Goal: Transaction & Acquisition: Purchase product/service

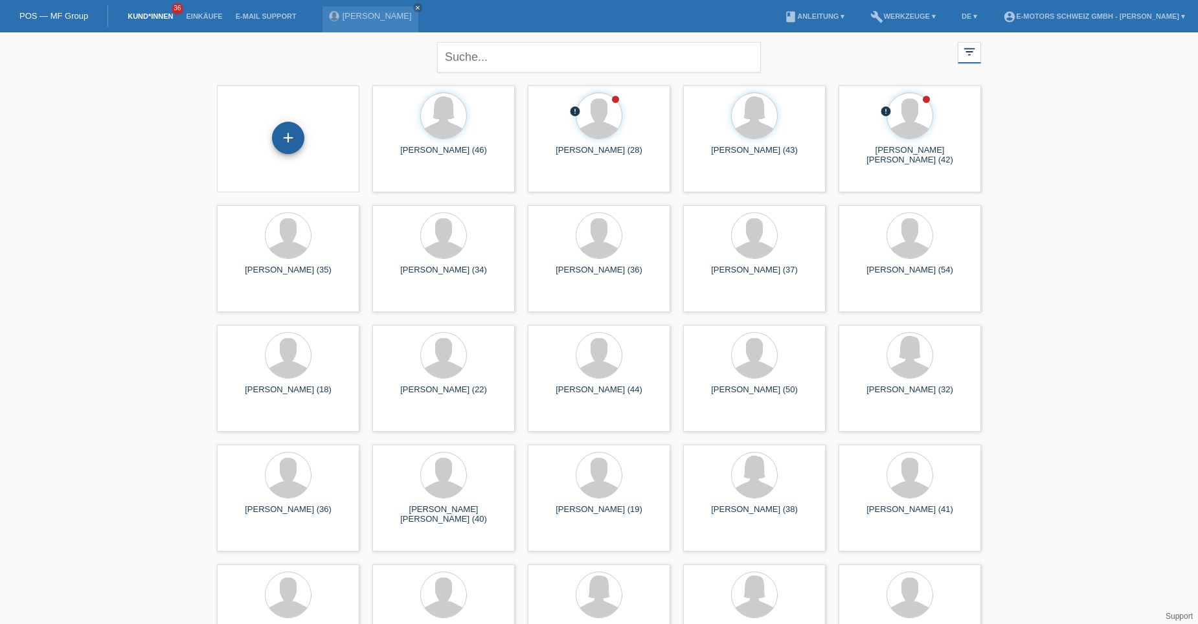
click at [286, 141] on div "+" at bounding box center [288, 138] width 32 height 32
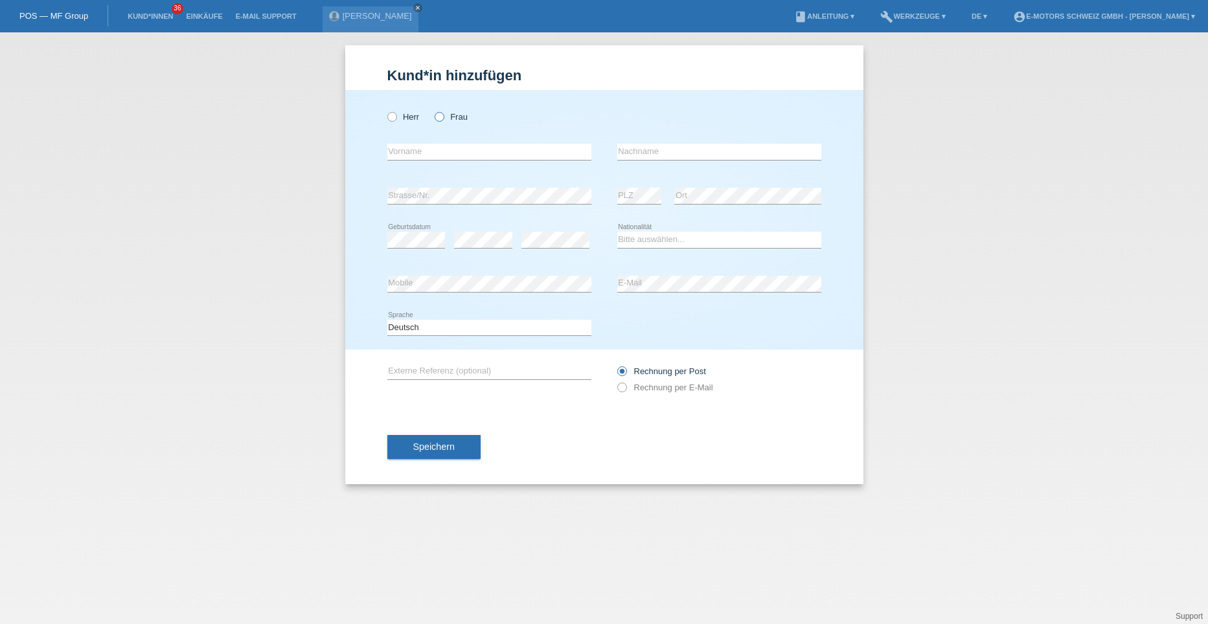
click at [433, 110] on icon at bounding box center [433, 110] width 0 height 0
click at [437, 118] on input "Frau" at bounding box center [439, 116] width 8 height 8
radio input "true"
click at [404, 145] on input "text" at bounding box center [489, 152] width 204 height 16
type input "[PERSON_NAME]"
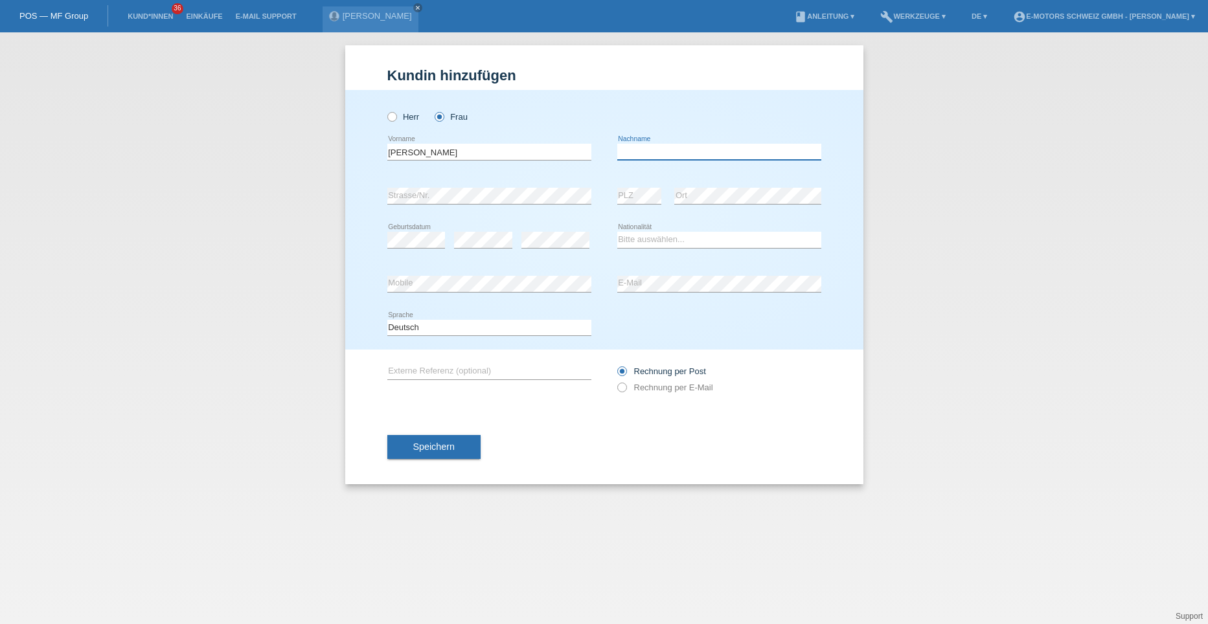
click at [624, 154] on input "text" at bounding box center [719, 152] width 204 height 16
type input "Schweizer"
click at [663, 218] on div "Bitte auswählen... Schweiz Deutschland Liechtenstein Österreich ------------ Af…" at bounding box center [719, 240] width 204 height 44
click at [655, 240] on select "Bitte auswählen... Schweiz Deutschland Liechtenstein Österreich ------------ Af…" at bounding box center [719, 240] width 204 height 16
select select "CH"
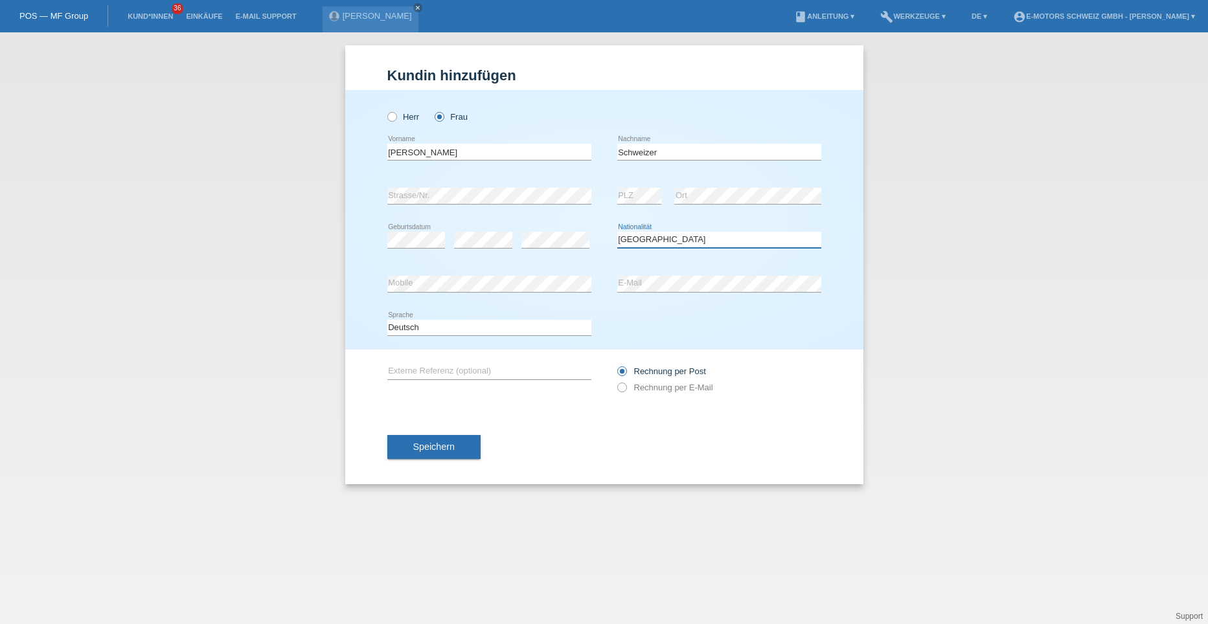
click at [617, 232] on select "Bitte auswählen... Schweiz Deutschland Liechtenstein Österreich ------------ Af…" at bounding box center [719, 240] width 204 height 16
click at [514, 275] on div "error Mobile" at bounding box center [489, 284] width 204 height 44
click at [426, 459] on button "Speichern" at bounding box center [433, 447] width 93 height 25
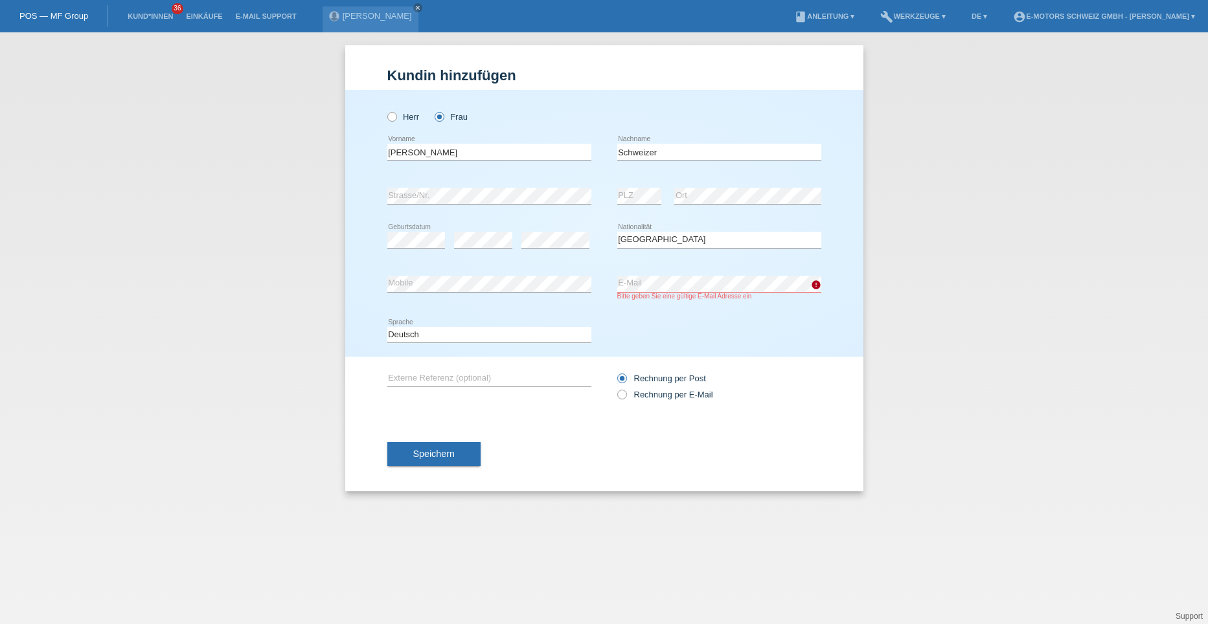
click at [431, 453] on span "Speichern" at bounding box center [433, 454] width 41 height 10
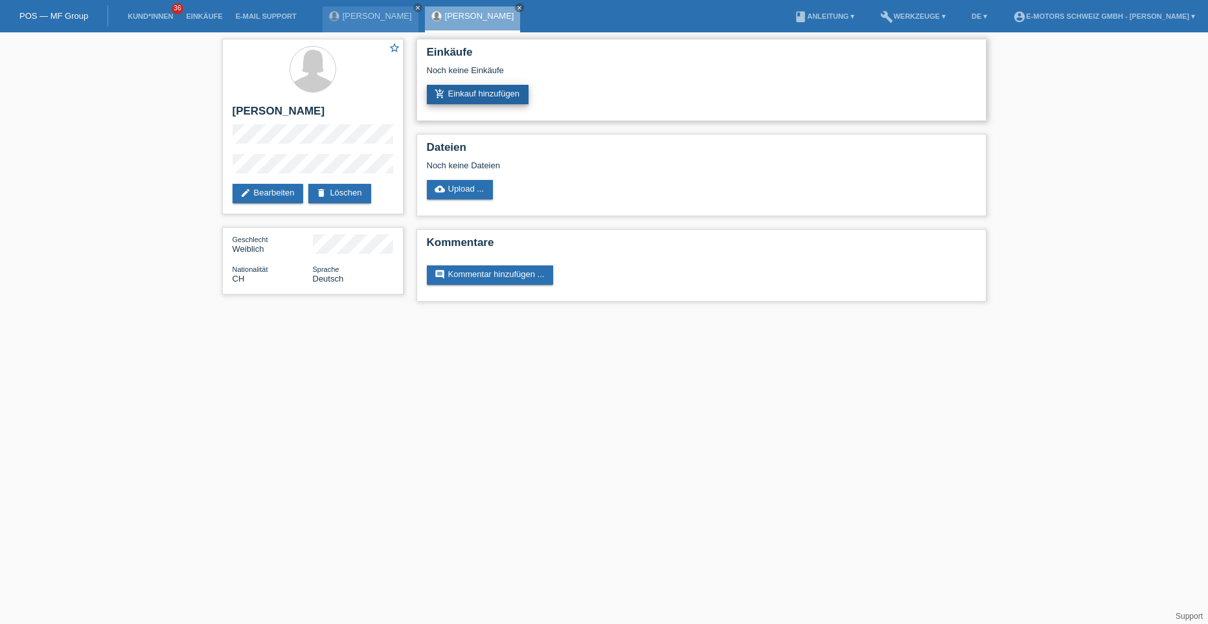
click at [475, 87] on link "add_shopping_cart Einkauf hinzufügen" at bounding box center [478, 94] width 102 height 19
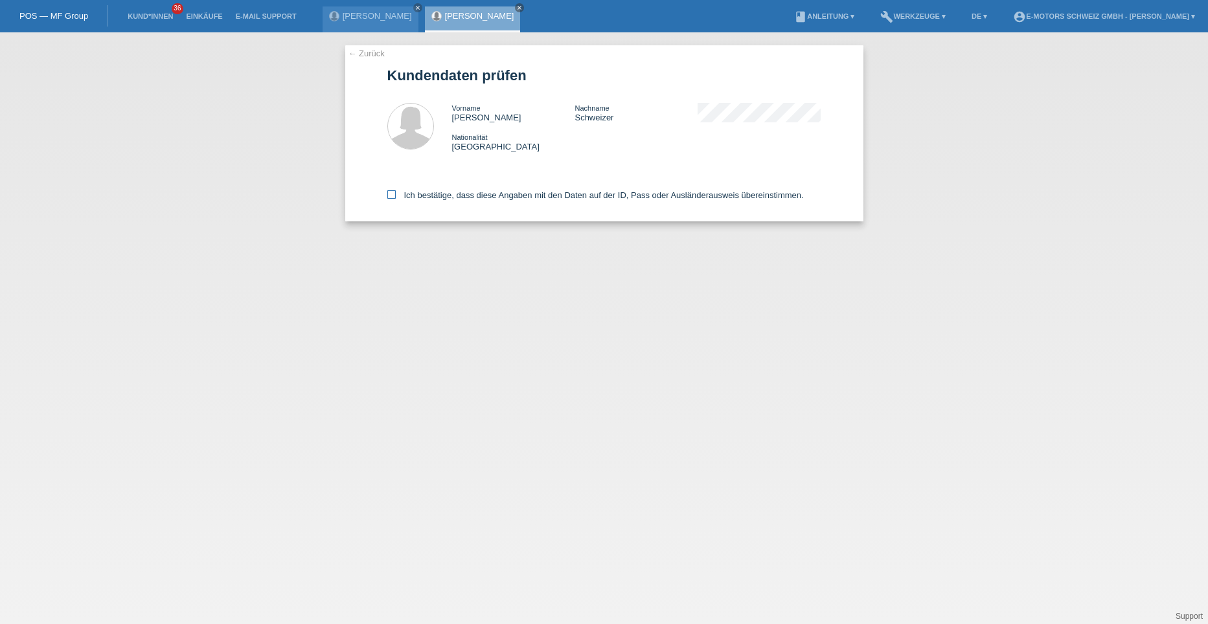
click at [391, 194] on icon at bounding box center [391, 194] width 8 height 8
click at [391, 194] on input "Ich bestätige, dass diese Angaben mit den Daten auf der ID, Pass oder Ausländer…" at bounding box center [391, 194] width 8 height 8
checkbox input "true"
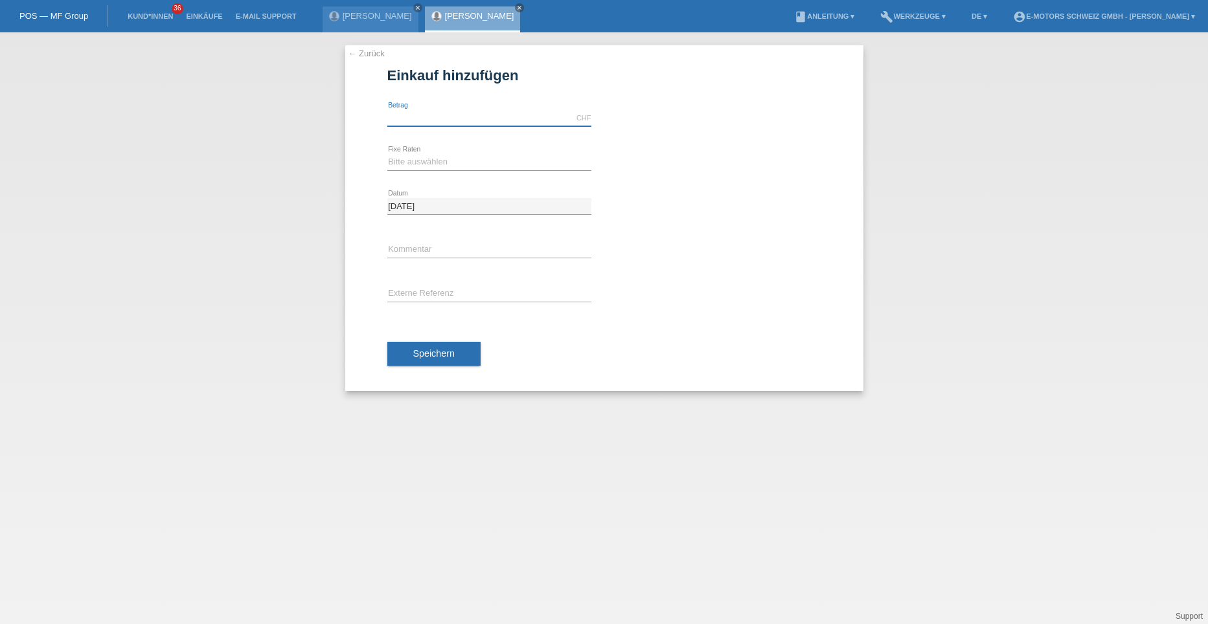
click at [409, 123] on input "text" at bounding box center [489, 118] width 204 height 16
type input "3990.00"
click at [426, 161] on select "Bitte auswählen 12 Raten 24 Raten 36 Raten 48 Raten" at bounding box center [489, 162] width 204 height 16
select select "215"
click at [387, 154] on select "Bitte auswählen 12 Raten 24 Raten 36 Raten 48 Raten" at bounding box center [489, 162] width 204 height 16
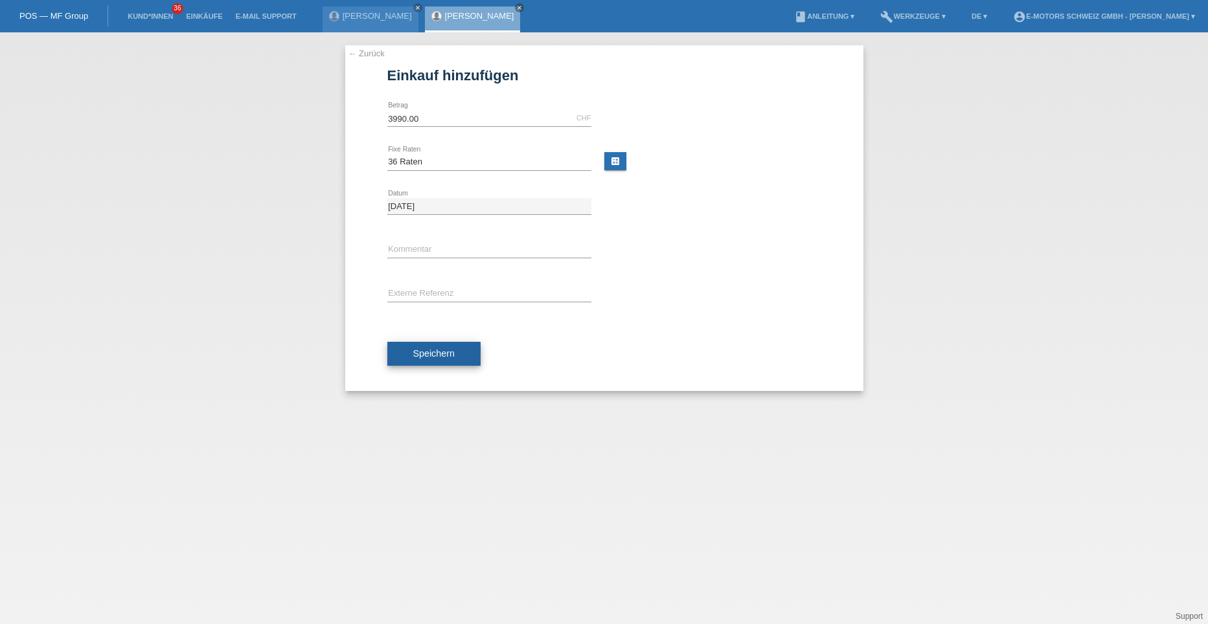
click at [416, 360] on button "Speichern" at bounding box center [433, 354] width 93 height 25
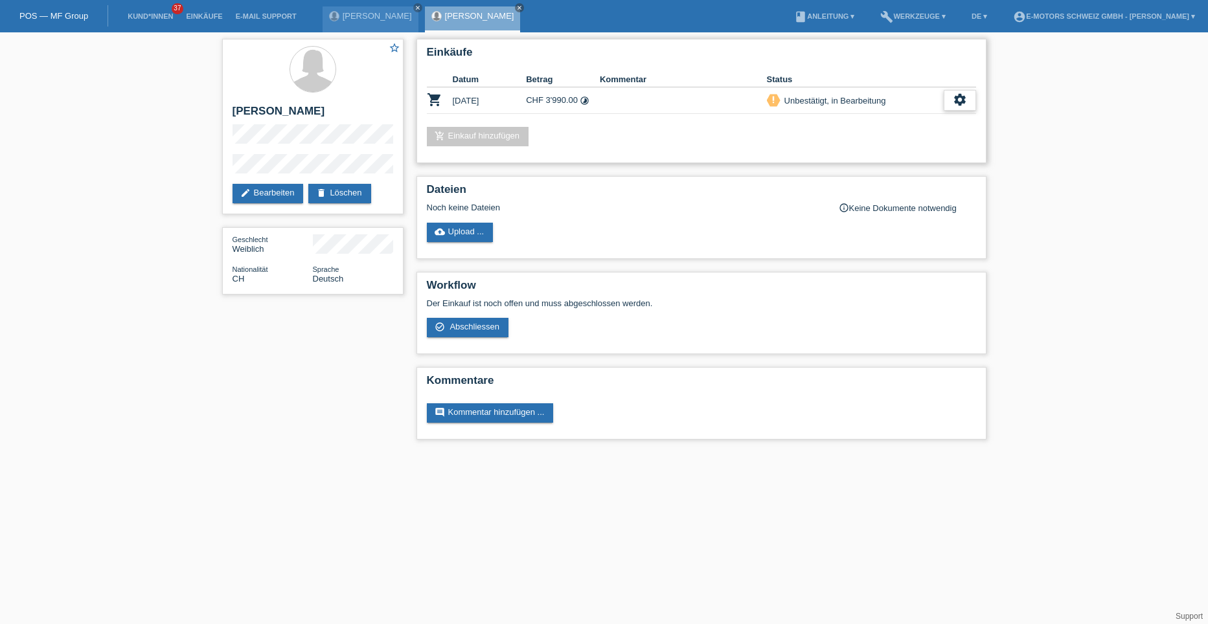
click at [954, 108] on div "settings" at bounding box center [960, 100] width 32 height 21
click at [966, 86] on th at bounding box center [960, 80] width 32 height 16
click at [962, 100] on icon "settings" at bounding box center [960, 100] width 14 height 14
click at [854, 156] on span "Abschliessen" at bounding box center [855, 160] width 54 height 16
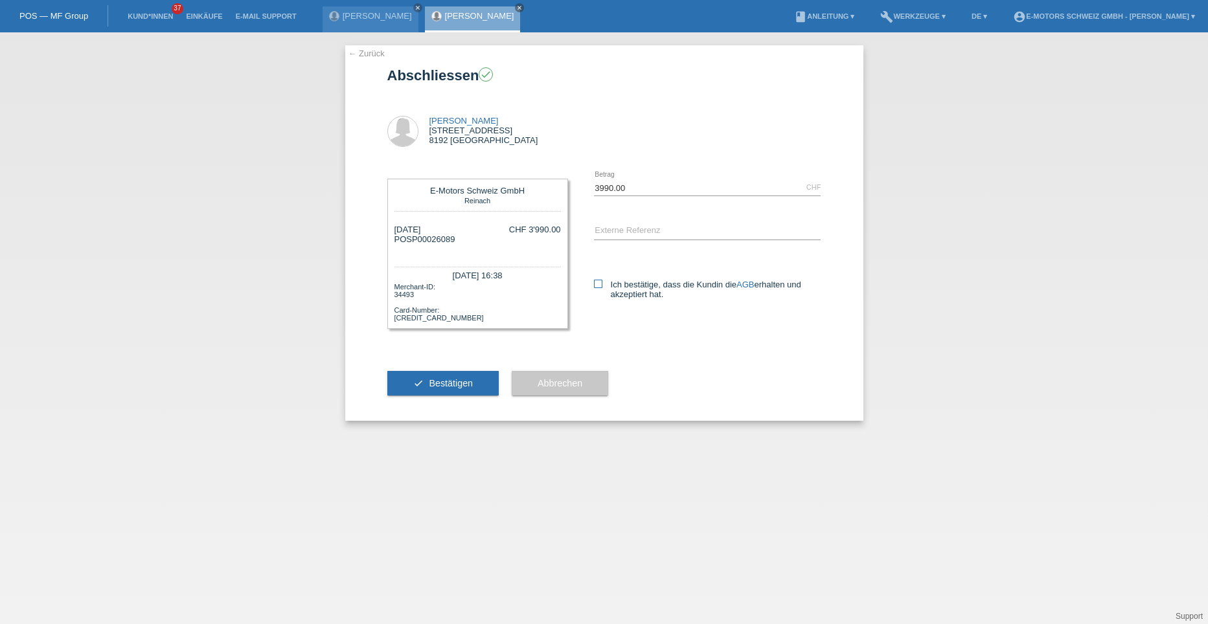
click at [598, 282] on icon at bounding box center [598, 284] width 8 height 8
click at [598, 282] on input "Ich bestätige, dass die Kundin die AGB erhalten und akzeptiert hat." at bounding box center [598, 284] width 8 height 8
checkbox input "true"
click at [420, 381] on button "check Bestätigen" at bounding box center [443, 383] width 112 height 25
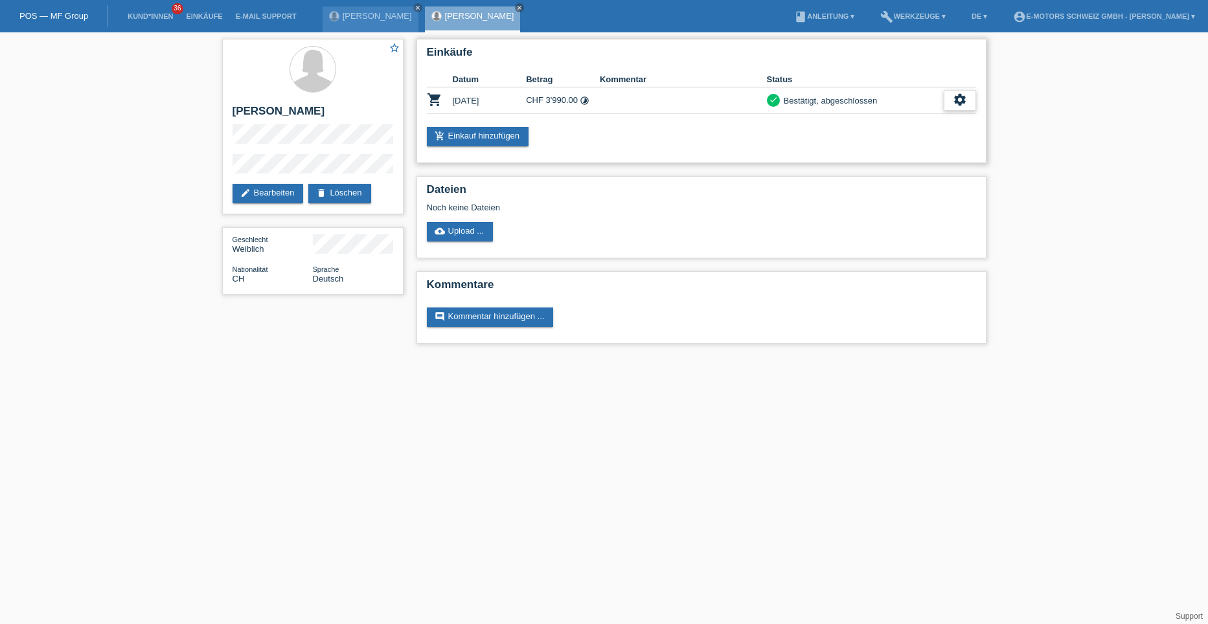
click at [953, 95] on icon "settings" at bounding box center [960, 100] width 14 height 14
click at [912, 143] on span "AGB herunterladen" at bounding box center [905, 140] width 76 height 16
